Goal: Obtain resource: Download file/media

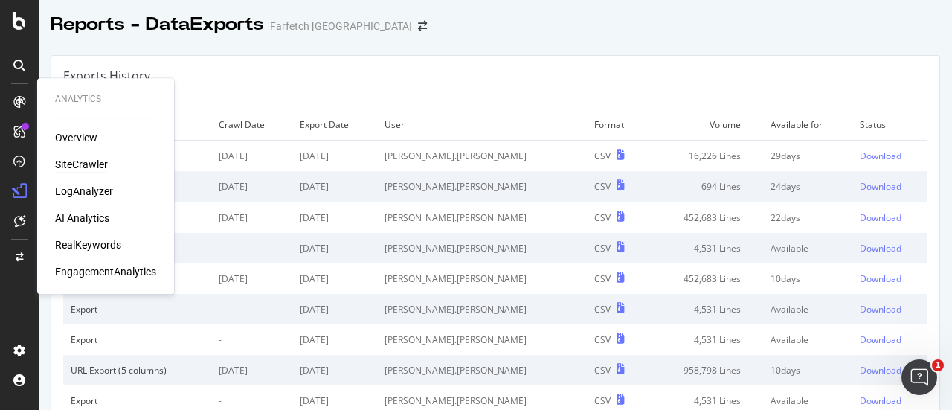
click at [86, 161] on div "SiteCrawler" at bounding box center [81, 164] width 53 height 15
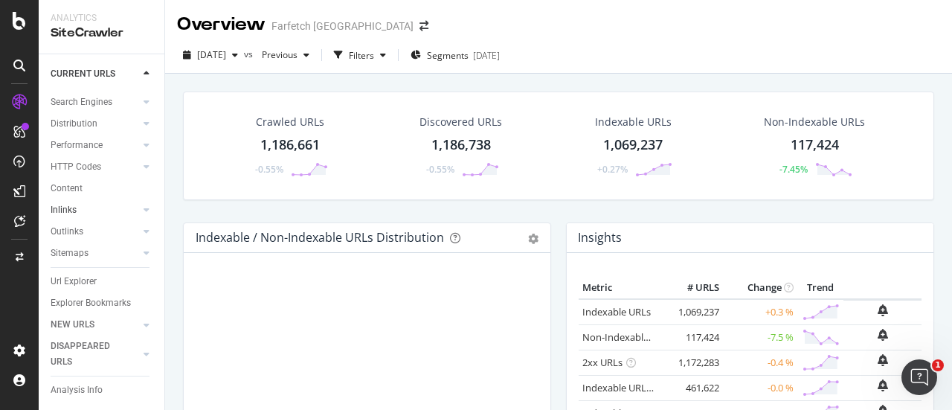
scroll to position [104, 0]
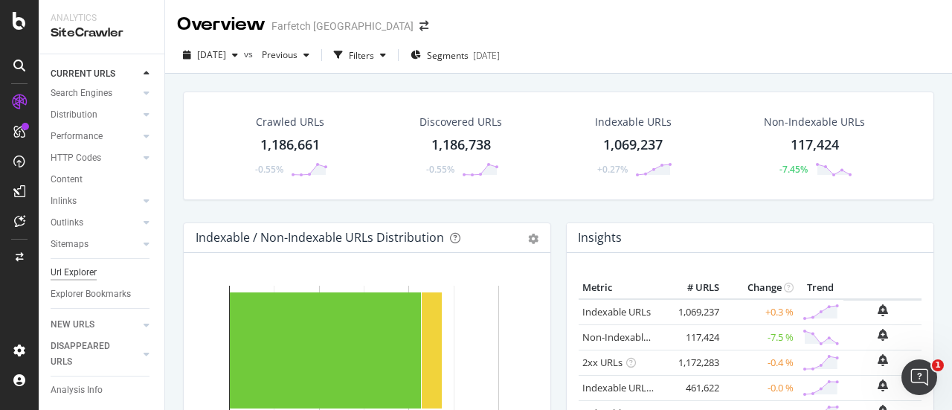
click at [88, 265] on div "Url Explorer" at bounding box center [74, 273] width 46 height 16
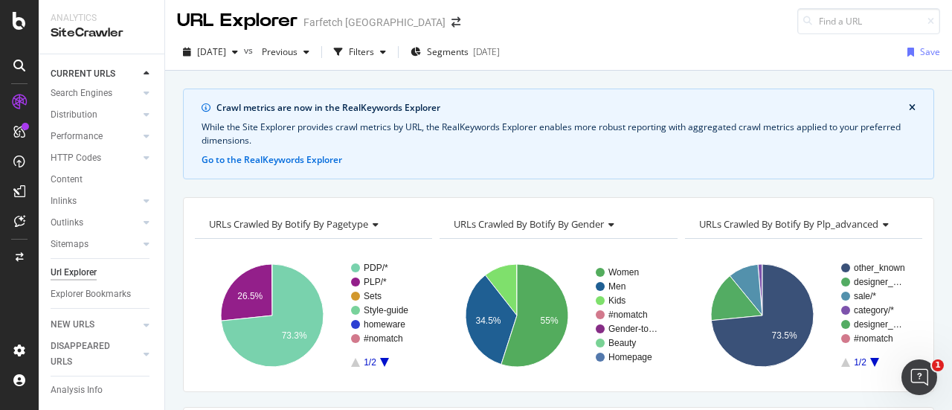
scroll to position [4, 0]
click at [462, 42] on div "Segments [DATE]" at bounding box center [455, 51] width 89 height 22
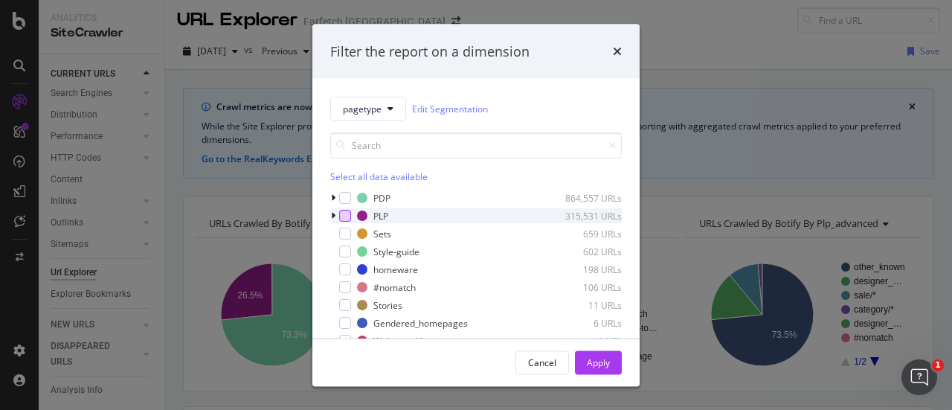
click at [345, 213] on div "modal" at bounding box center [345, 216] width 12 height 12
click at [612, 361] on button "Apply" at bounding box center [598, 362] width 47 height 24
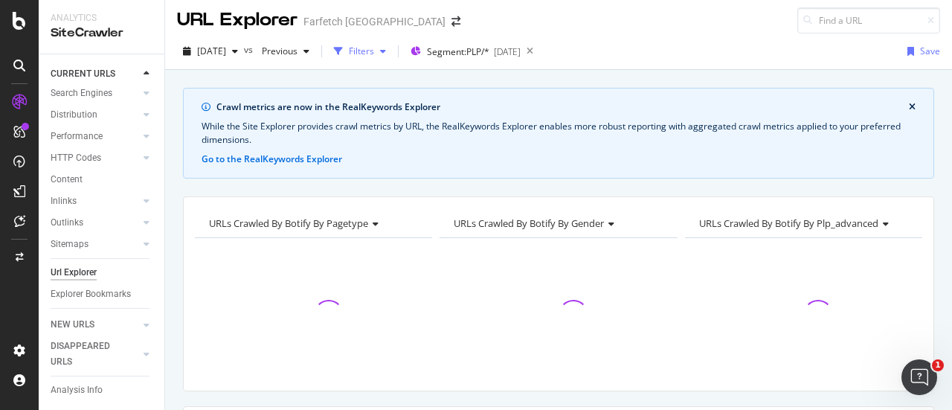
click at [374, 56] on div "Filters" at bounding box center [361, 51] width 25 height 13
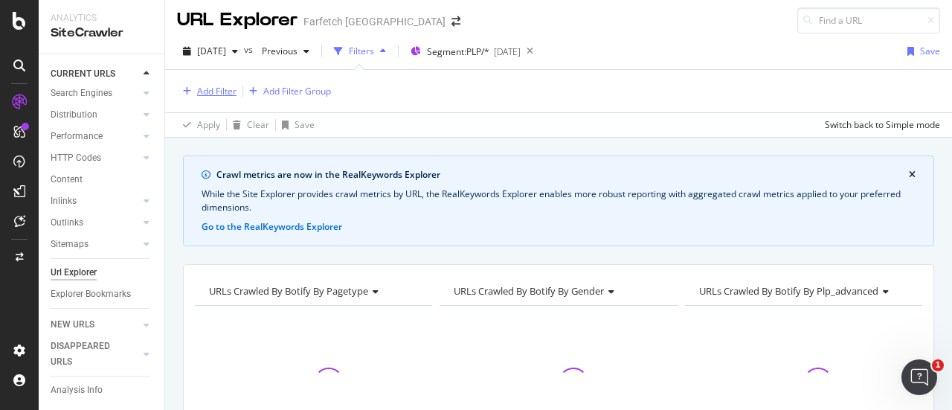
click at [225, 94] on div "Add Filter" at bounding box center [216, 91] width 39 height 13
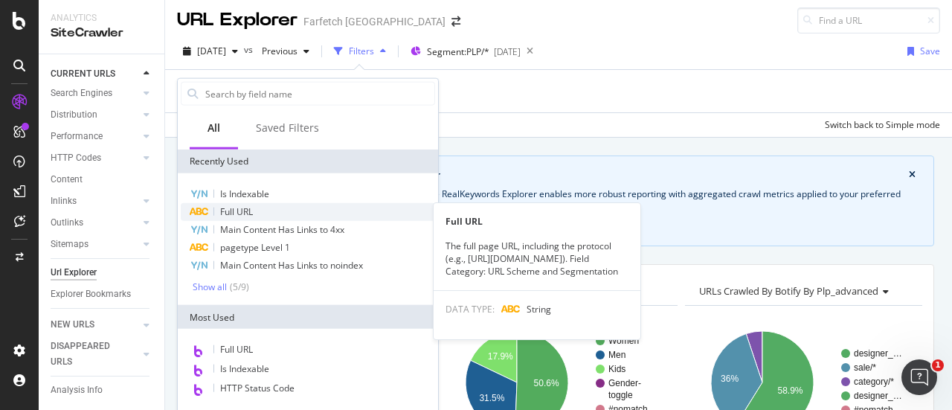
click at [258, 207] on div "Full URL" at bounding box center [308, 212] width 254 height 18
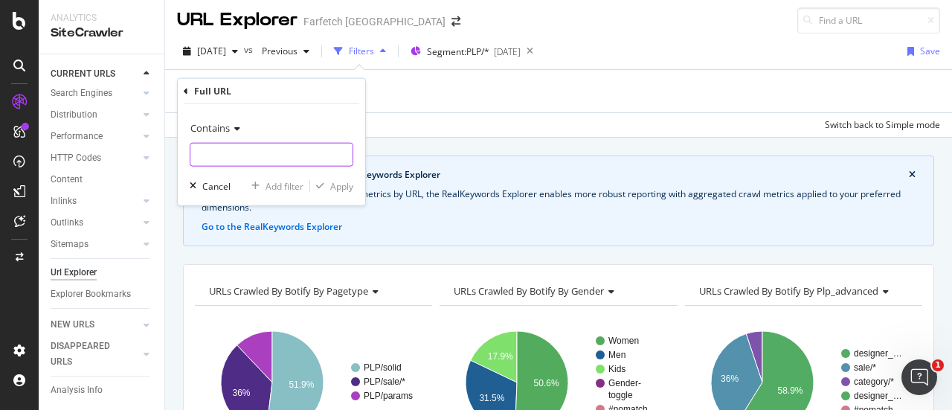
click at [261, 161] on input "text" at bounding box center [271, 155] width 162 height 24
type input "miu-miu"
click at [341, 185] on div "Apply" at bounding box center [341, 185] width 23 height 13
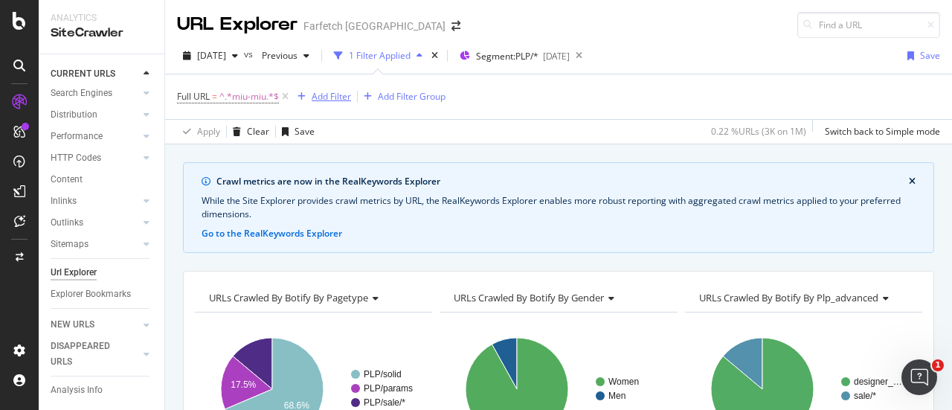
click at [330, 100] on div "Add Filter" at bounding box center [331, 96] width 39 height 13
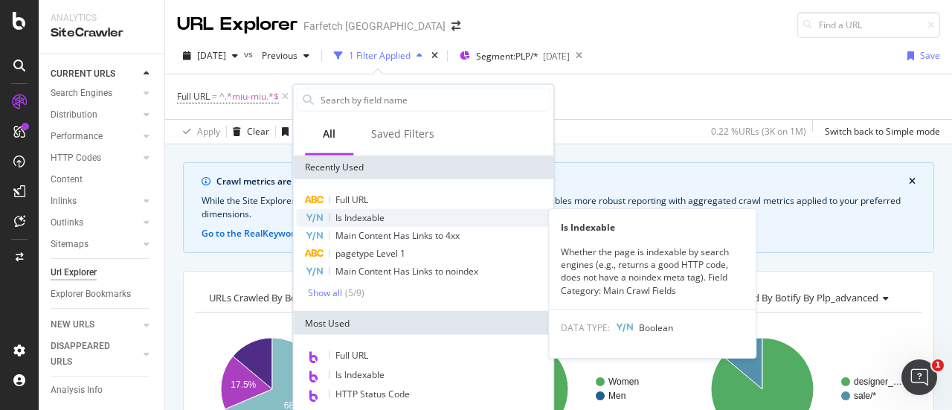
click at [384, 217] on span "Is Indexable" at bounding box center [360, 217] width 49 height 13
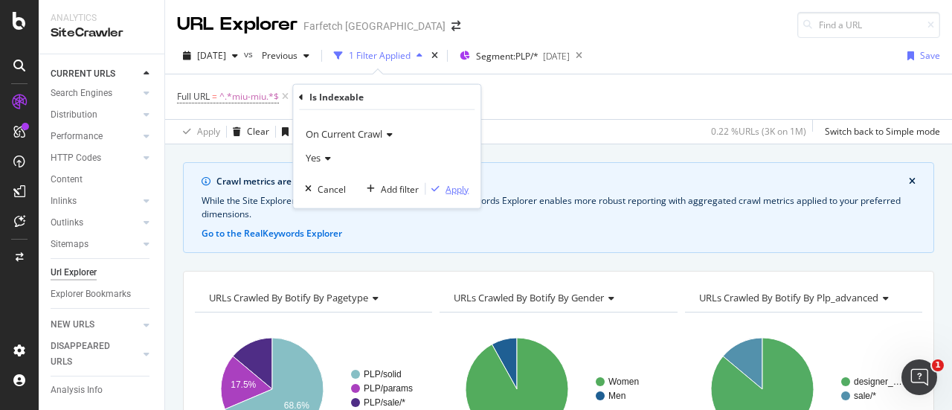
click at [451, 191] on div "Apply" at bounding box center [457, 188] width 23 height 13
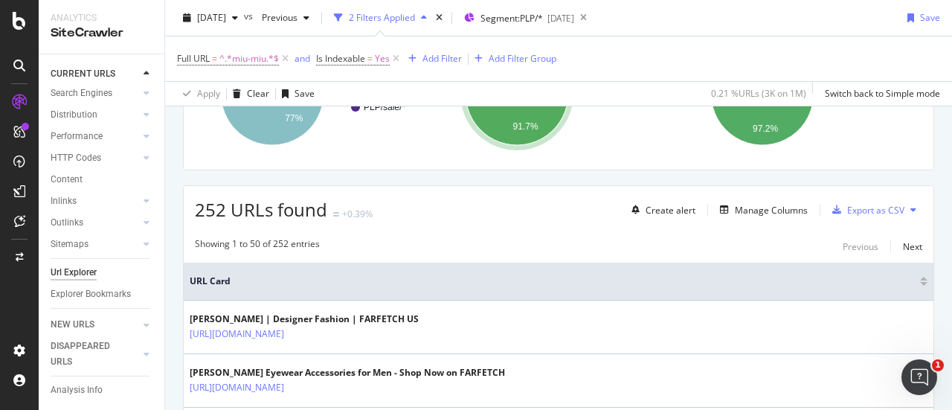
scroll to position [298, 0]
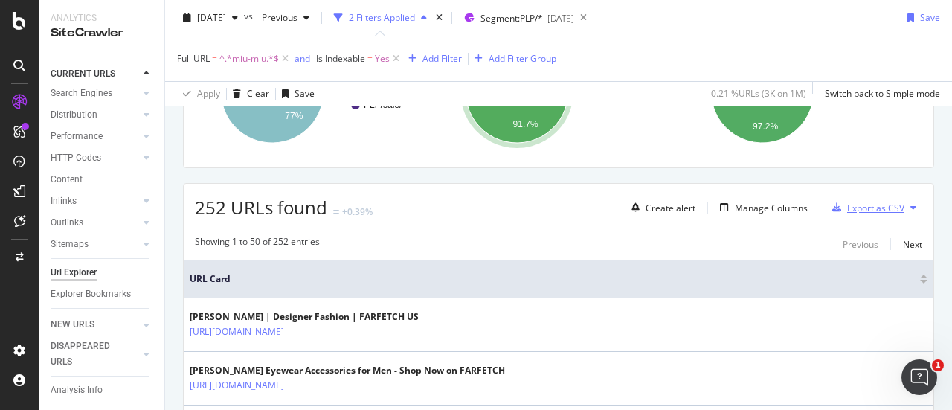
click at [854, 206] on div "Export as CSV" at bounding box center [875, 208] width 57 height 13
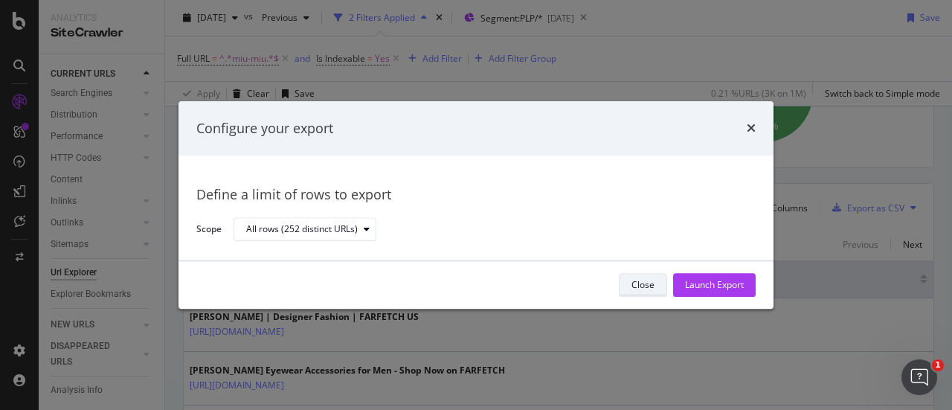
click at [647, 291] on div "Close" at bounding box center [643, 285] width 23 height 13
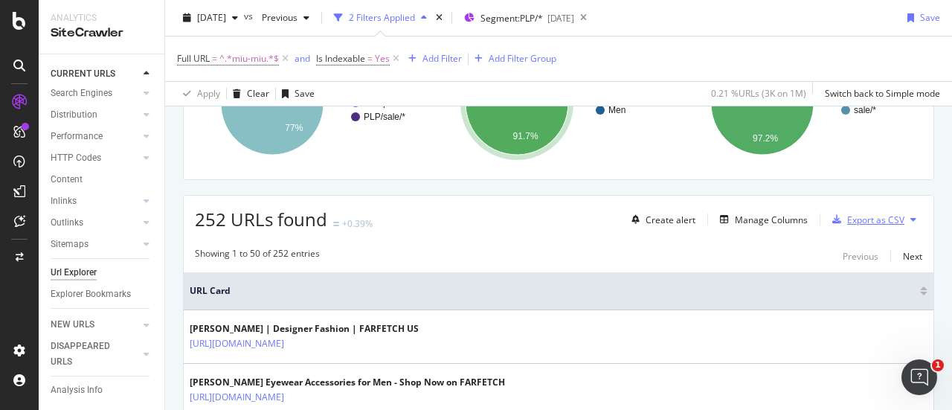
scroll to position [286, 0]
click at [744, 219] on div "Manage Columns" at bounding box center [771, 219] width 73 height 13
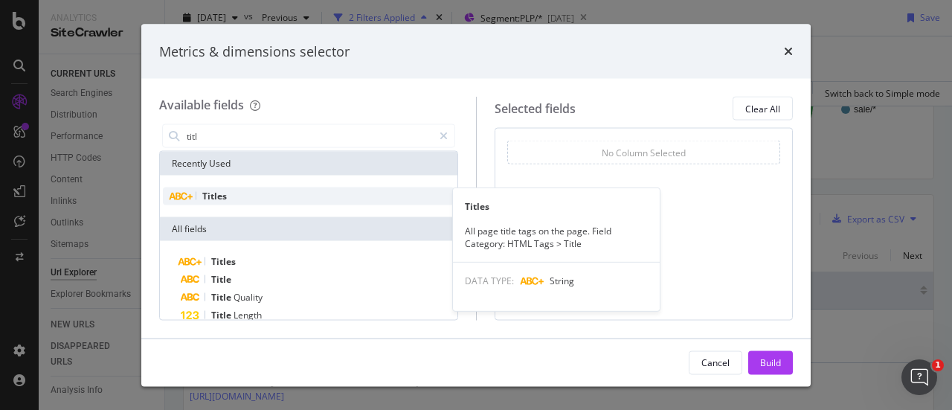
type input "titl"
click at [320, 191] on div "Titles" at bounding box center [309, 196] width 292 height 18
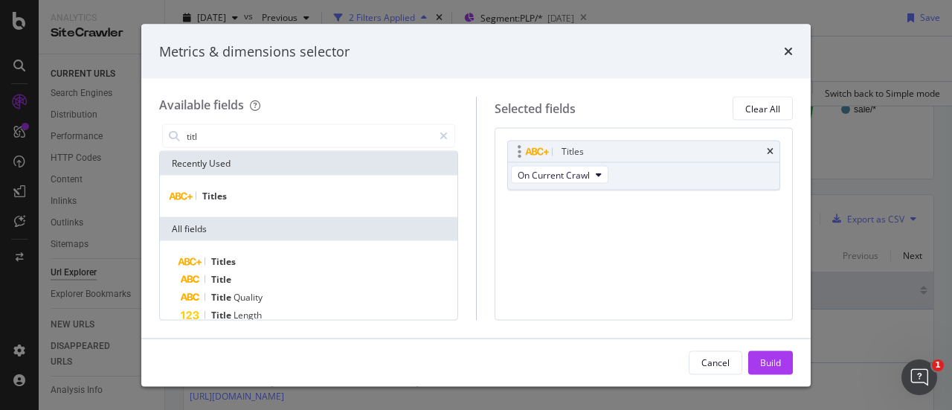
click at [774, 149] on icon "times" at bounding box center [770, 151] width 7 height 9
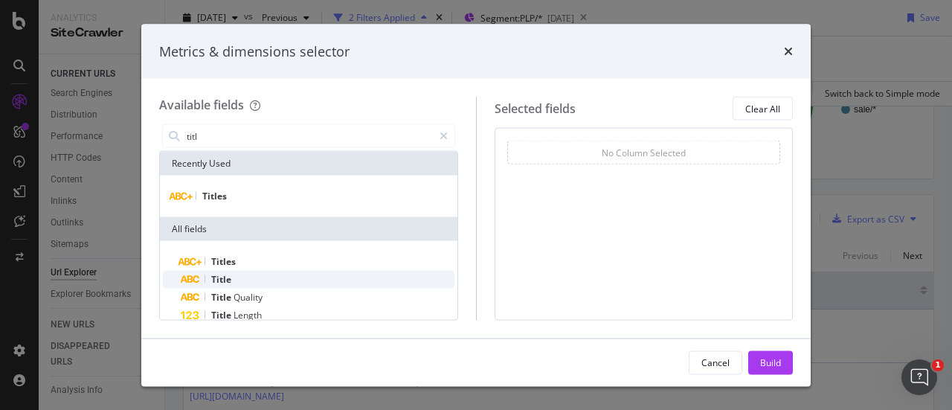
click at [308, 281] on div "Title" at bounding box center [318, 280] width 274 height 18
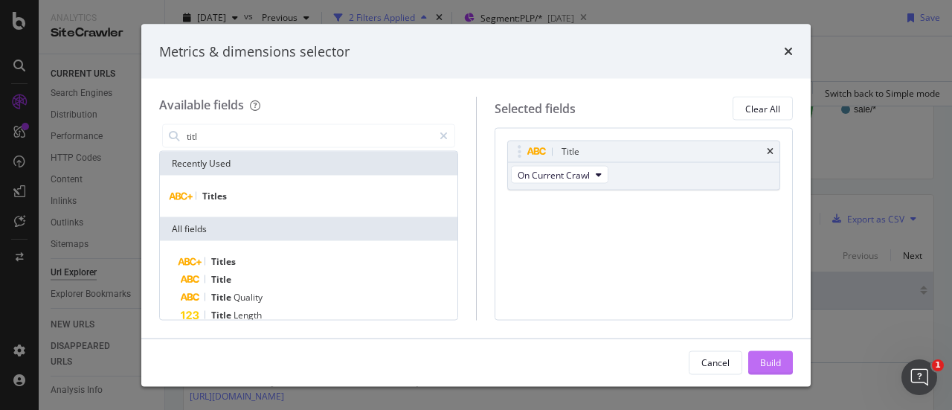
click at [780, 370] on div "Build" at bounding box center [770, 362] width 21 height 22
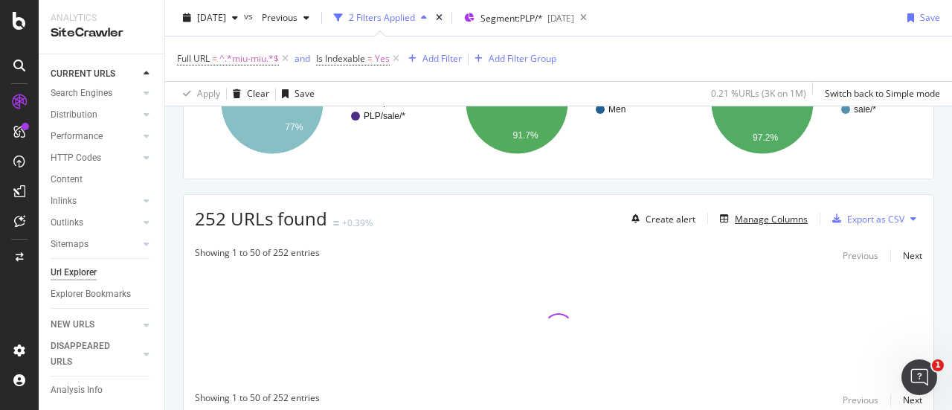
scroll to position [344, 0]
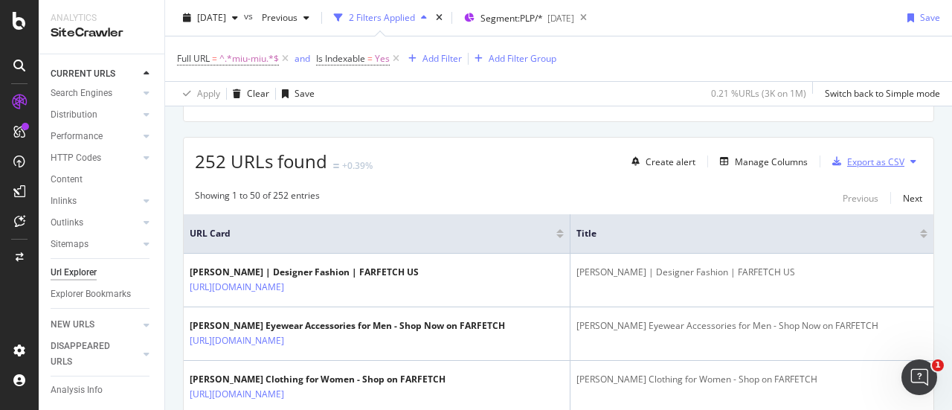
click at [859, 162] on div "Export as CSV" at bounding box center [875, 162] width 57 height 13
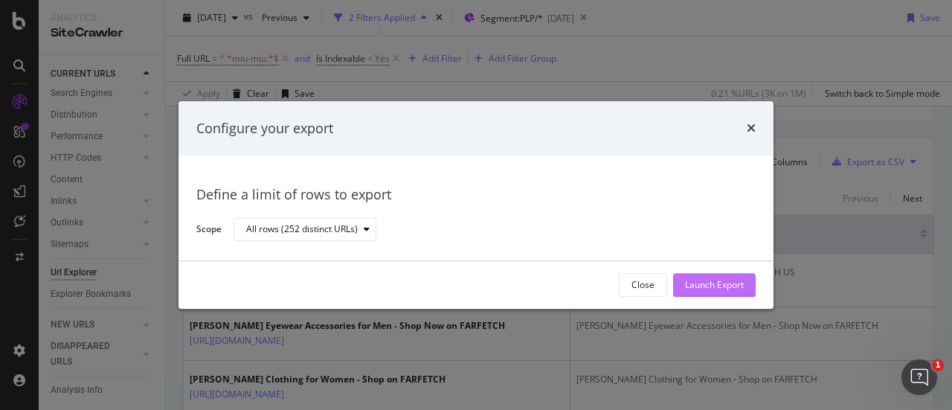
click at [695, 279] on div "Launch Export" at bounding box center [714, 285] width 59 height 13
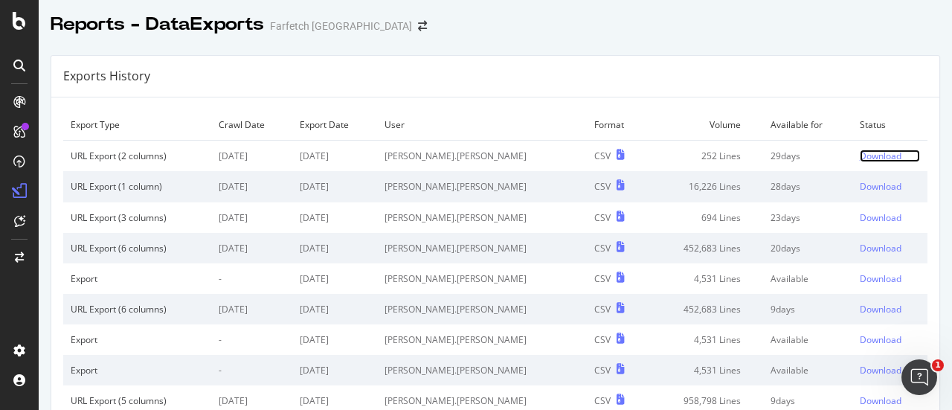
click at [860, 150] on div "Download" at bounding box center [881, 156] width 42 height 13
